Goal: Find specific page/section: Find specific page/section

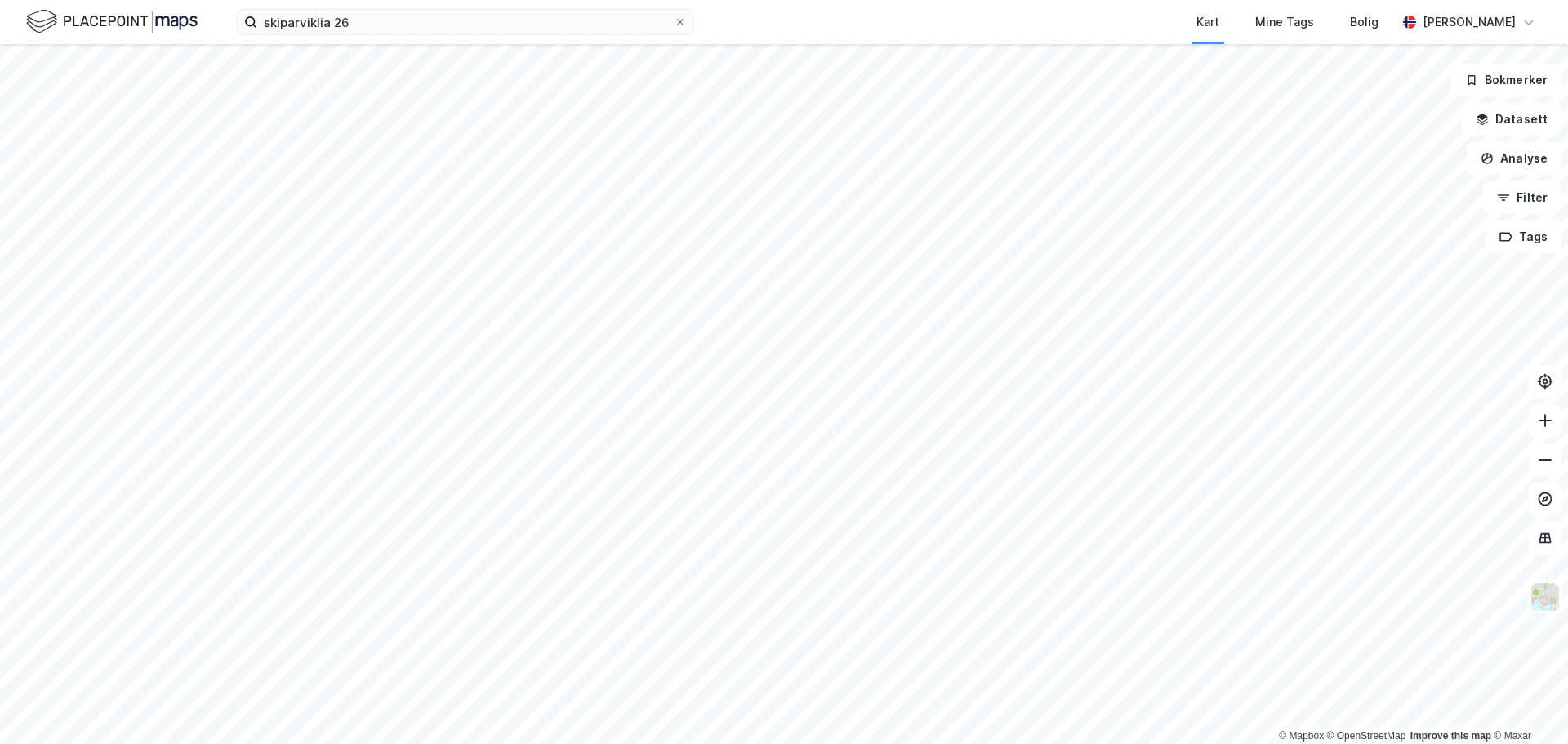
click at [97, 15] on img at bounding box center [112, 21] width 172 height 29
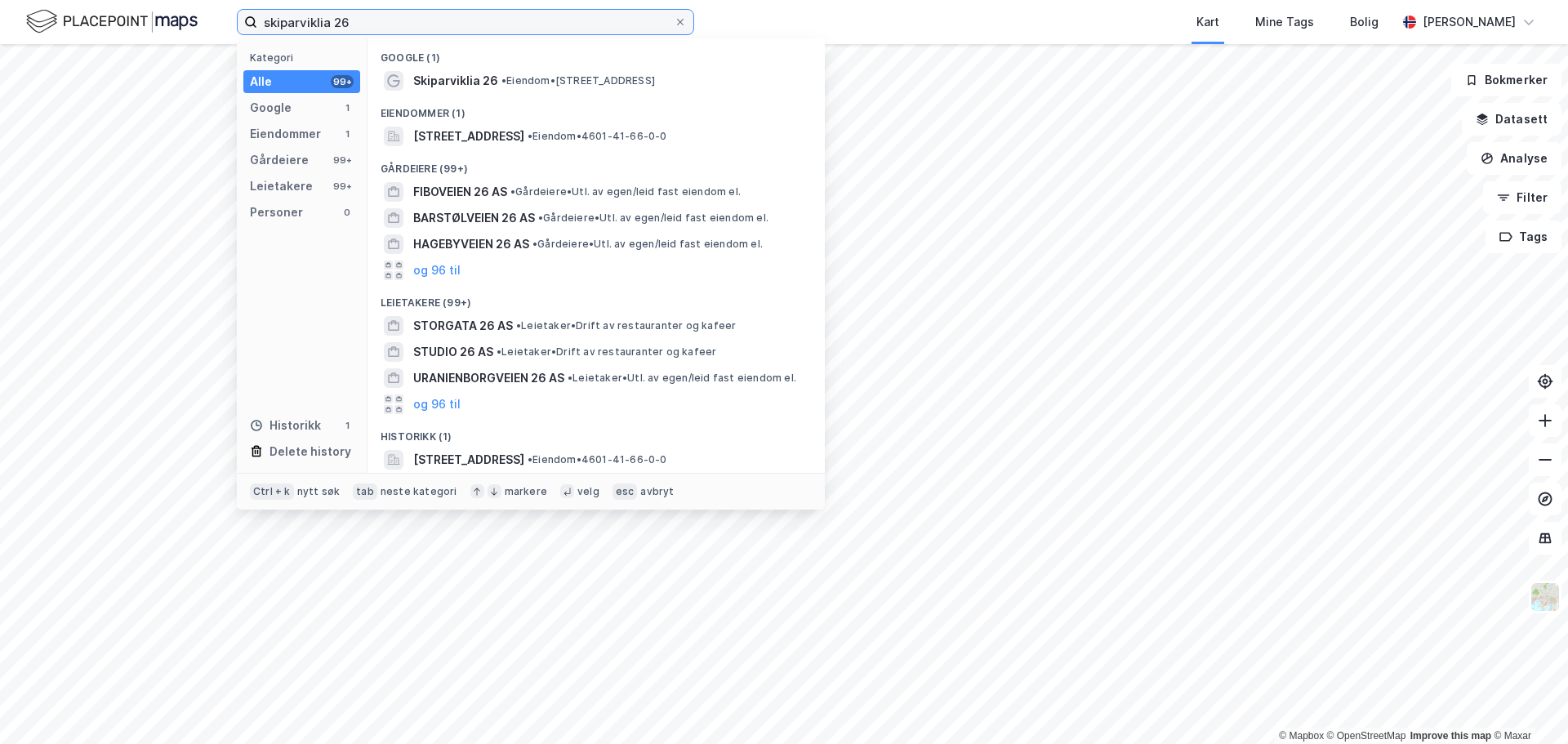
click at [304, 21] on input "skiparviklia 26" at bounding box center [465, 22] width 416 height 24
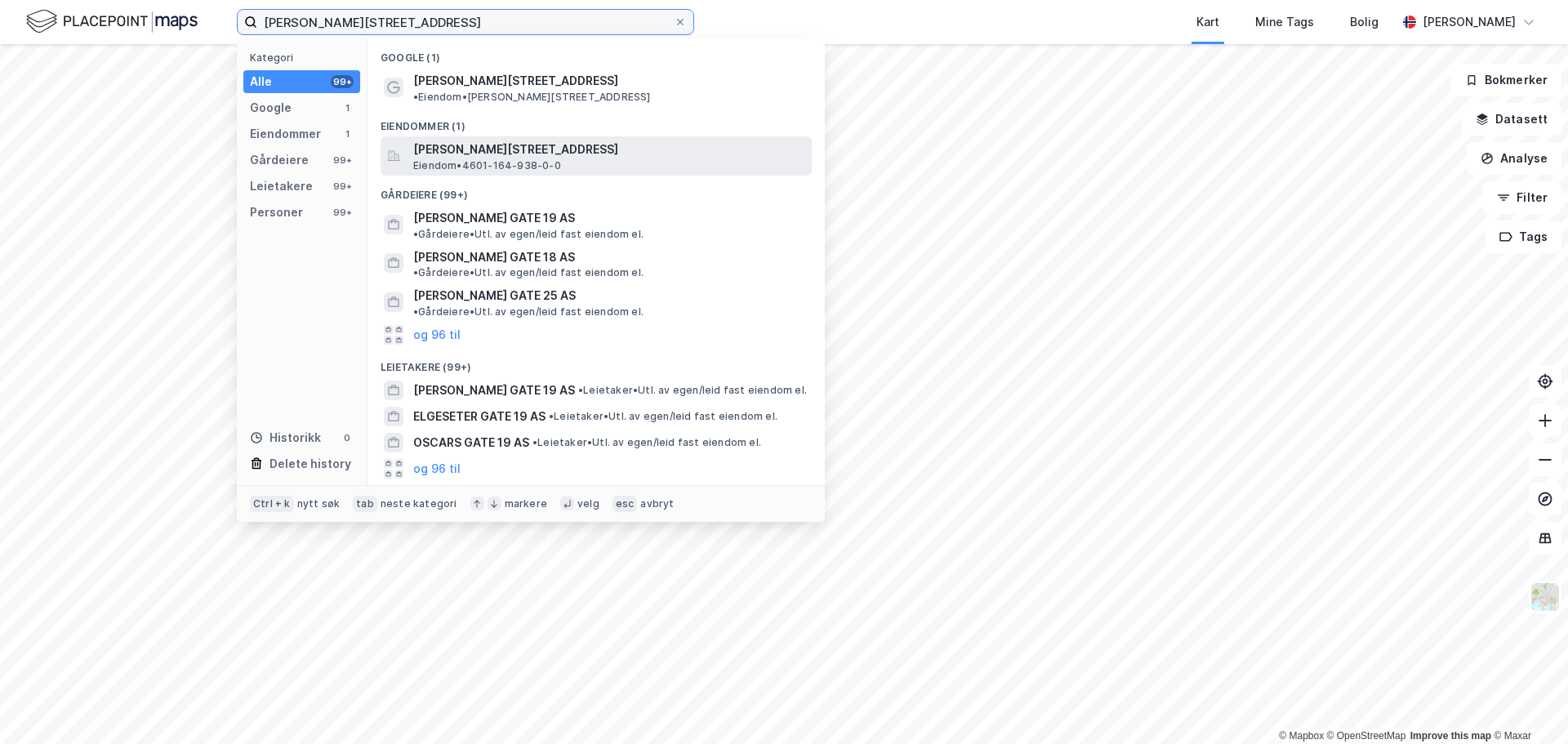
type input "[PERSON_NAME][STREET_ADDRESS]"
click at [479, 140] on span "[PERSON_NAME][STREET_ADDRESS]" at bounding box center [609, 149] width 392 height 20
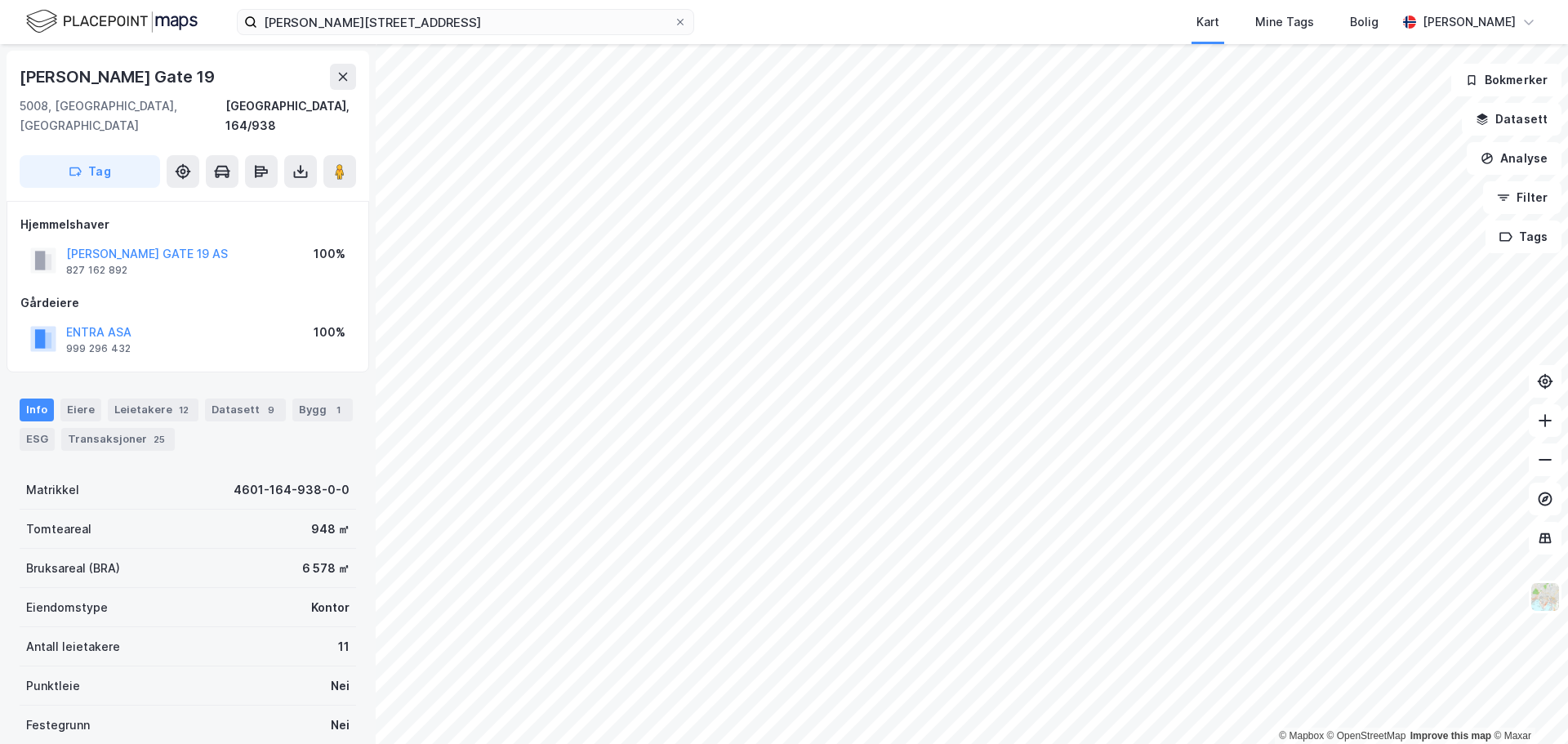
scroll to position [1, 0]
drag, startPoint x: 169, startPoint y: 72, endPoint x: 19, endPoint y: 83, distance: 150.4
click at [19, 83] on div "[PERSON_NAME][STREET_ADDRESS], 164/938 Tag" at bounding box center [187, 124] width 363 height 150
copy div "[PERSON_NAME] Gate 19"
drag, startPoint x: 120, startPoint y: 250, endPoint x: 75, endPoint y: 252, distance: 45.0
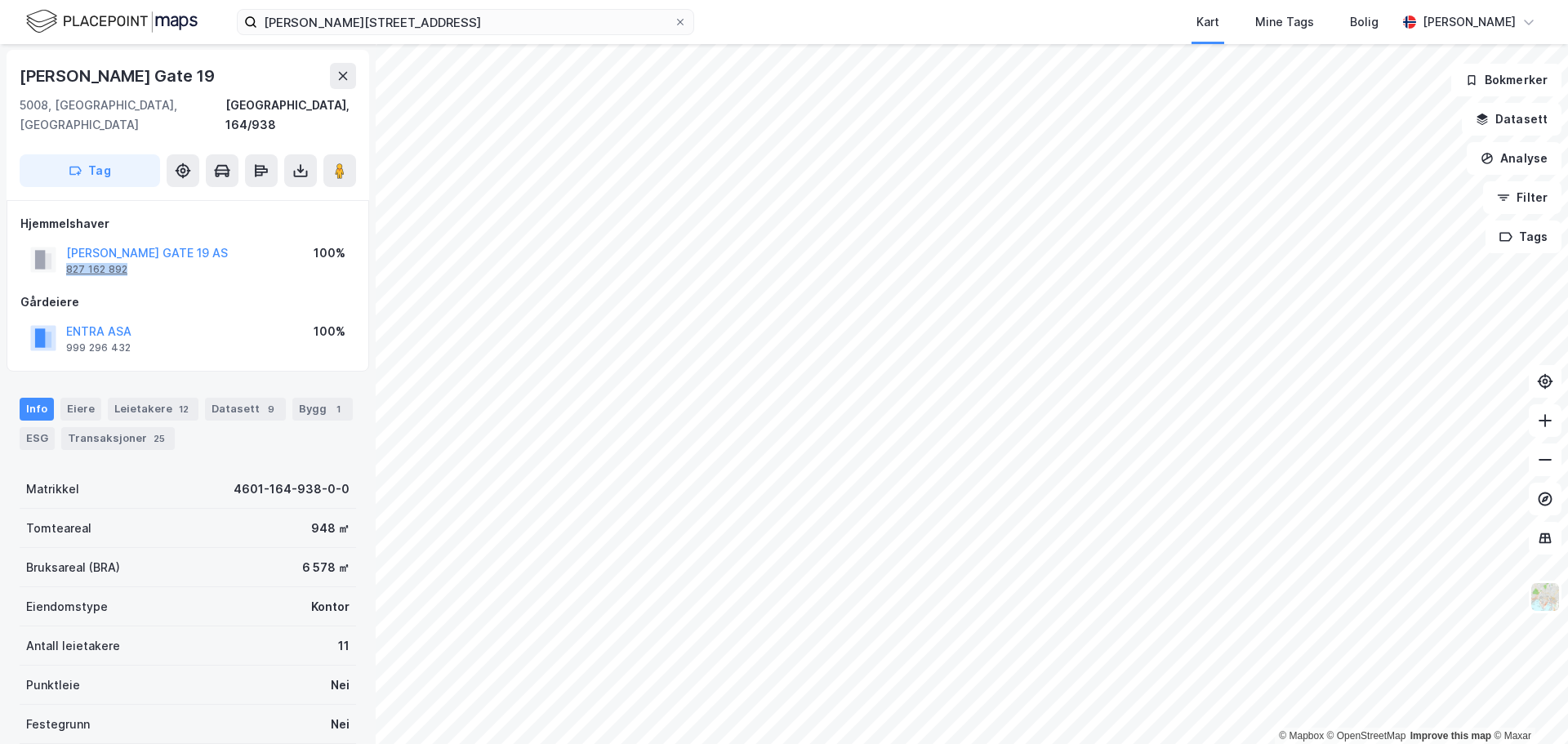
click at [69, 255] on div "[PERSON_NAME] GATE 19 AS 827 162 892" at bounding box center [146, 259] width 161 height 33
copy div "827 162 892"
